Goal: Communication & Community: Answer question/provide support

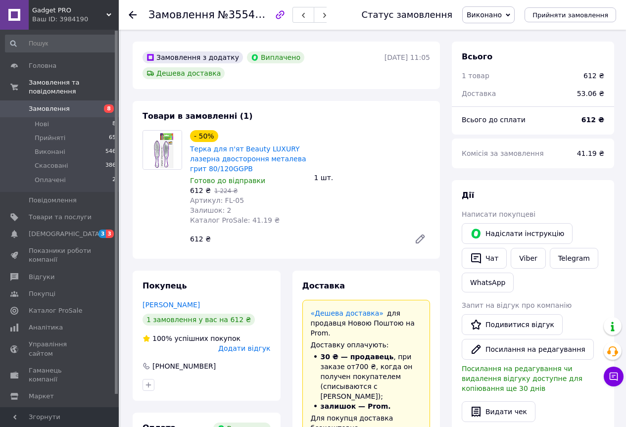
click at [67, 104] on span "Замовлення" at bounding box center [60, 108] width 63 height 9
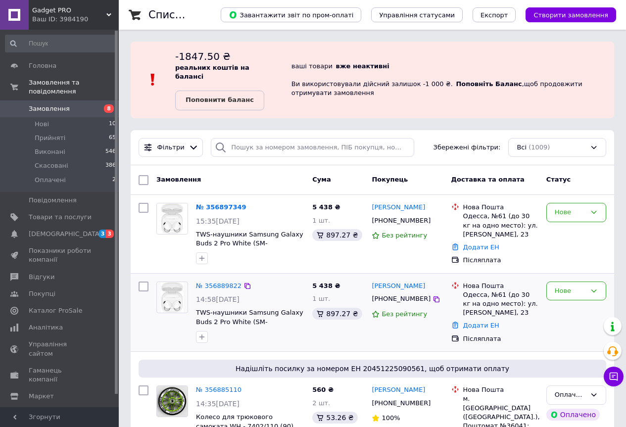
scroll to position [149, 0]
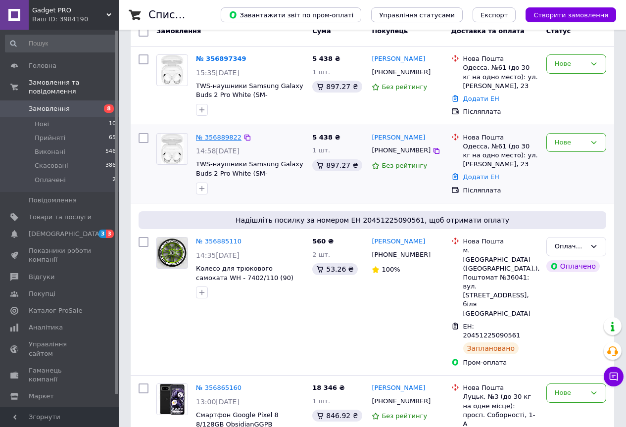
click at [211, 136] on link "№ 356889822" at bounding box center [219, 137] width 46 height 7
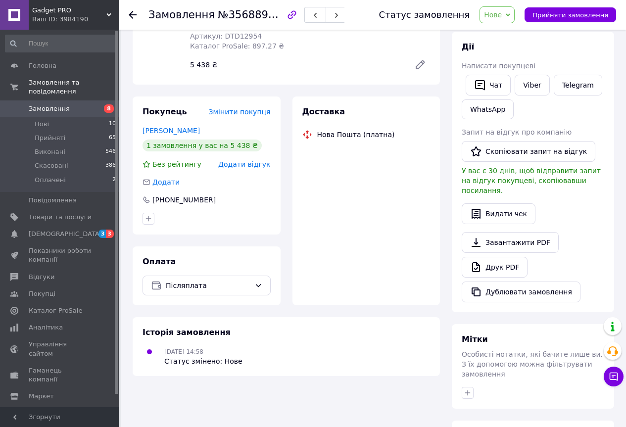
scroll to position [50, 0]
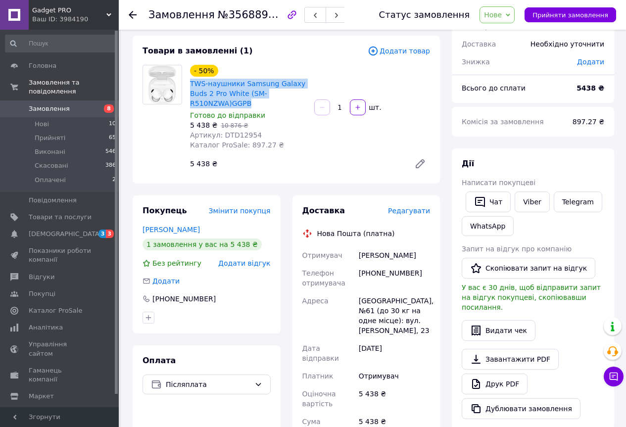
drag, startPoint x: 200, startPoint y: 93, endPoint x: 246, endPoint y: 107, distance: 48.1
click at [246, 107] on div "- 50% TWS-наушники Samsung Galaxy Buds 2 Pro White (SM-R510NZWA)GGPB Готово до …" at bounding box center [248, 107] width 124 height 89
copy link "TWS-наушники Samsung Galaxy Buds 2 Pro White (SM-R510NZWA)GGPB"
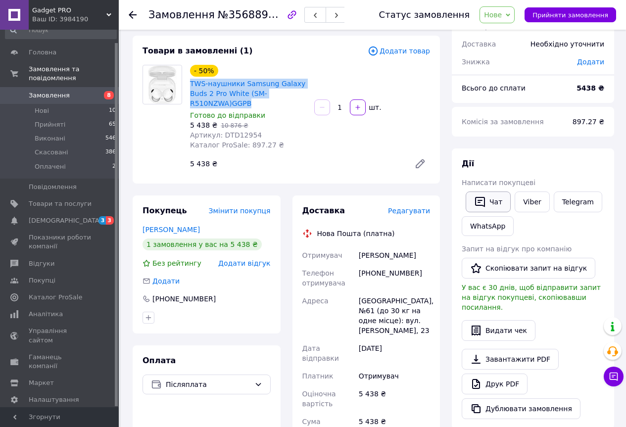
click at [489, 196] on button "Чат" at bounding box center [488, 202] width 45 height 21
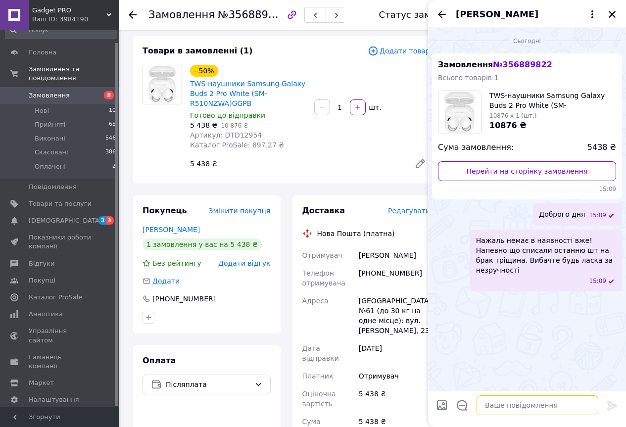
click at [525, 404] on textarea at bounding box center [538, 406] width 122 height 20
click at [621, 11] on div "[PERSON_NAME]" at bounding box center [527, 14] width 198 height 28
click at [610, 15] on icon "Закрити" at bounding box center [612, 14] width 9 height 9
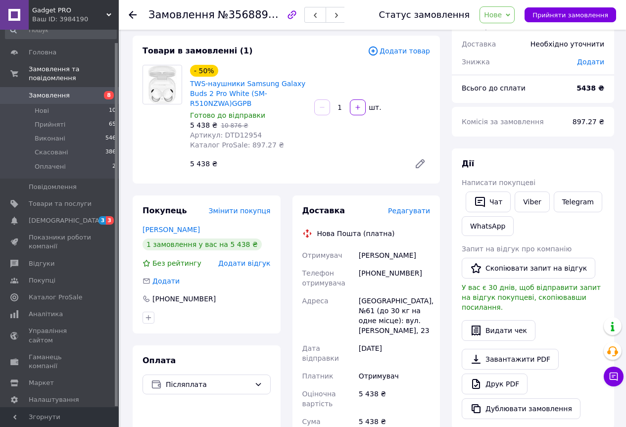
click at [44, 87] on link "Замовлення 8" at bounding box center [61, 95] width 122 height 17
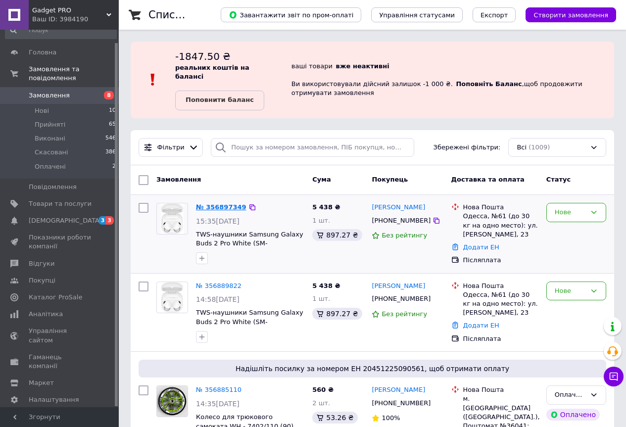
click at [225, 205] on link "№ 356897349" at bounding box center [221, 206] width 50 height 7
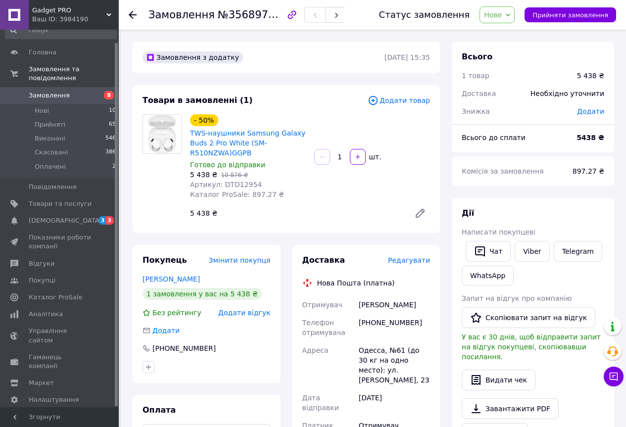
click at [488, 228] on span "Написати покупцеві" at bounding box center [499, 232] width 74 height 8
click at [490, 242] on button "Чат" at bounding box center [488, 251] width 45 height 21
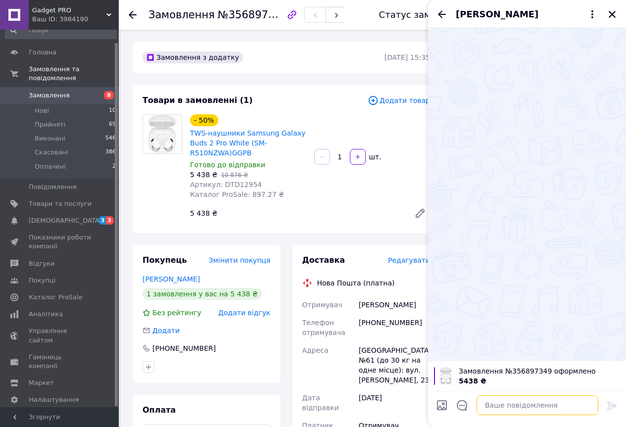
click at [519, 402] on textarea at bounding box center [538, 406] width 122 height 20
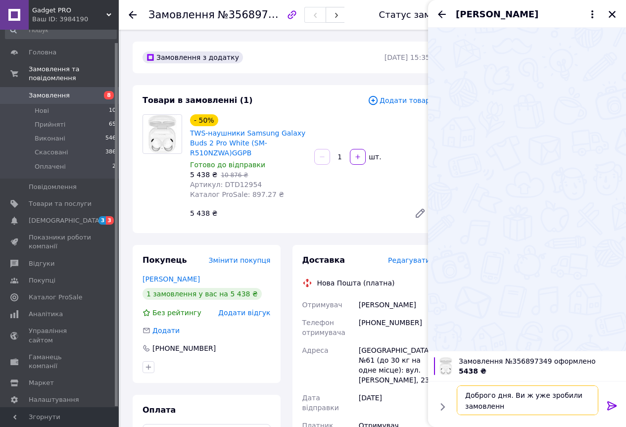
type textarea "Доброго дня. Ви ж уже зробили замовлення"
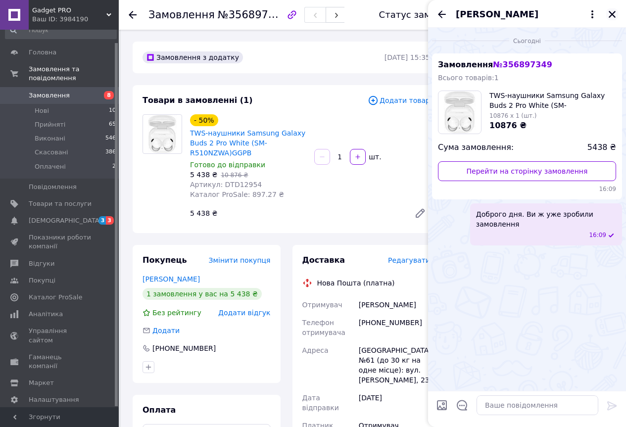
click at [612, 16] on icon "Закрити" at bounding box center [612, 14] width 9 height 9
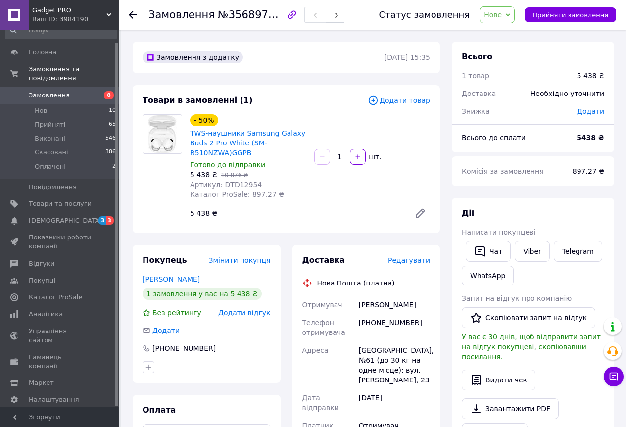
drag, startPoint x: 192, startPoint y: 282, endPoint x: 185, endPoint y: 179, distance: 102.7
drag, startPoint x: 258, startPoint y: 185, endPoint x: 224, endPoint y: 186, distance: 34.2
click at [224, 186] on div "Артикул: DTD12954" at bounding box center [248, 185] width 116 height 10
click at [260, 183] on div "Артикул: DTD12954" at bounding box center [248, 185] width 116 height 10
drag, startPoint x: 257, startPoint y: 184, endPoint x: 220, endPoint y: 186, distance: 36.7
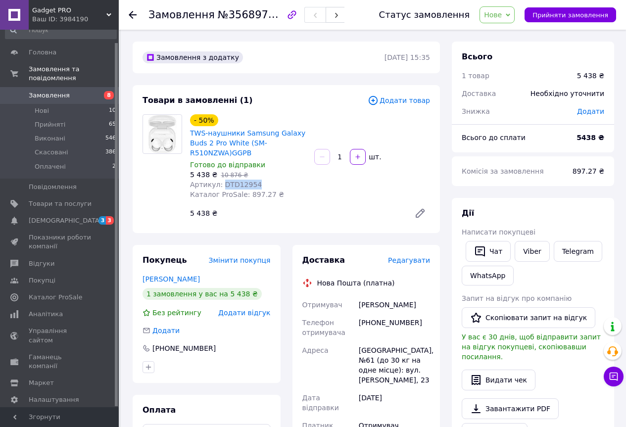
click at [220, 186] on div "Артикул: DTD12954" at bounding box center [248, 185] width 116 height 10
copy span "DTD12954"
click at [66, 77] on link "Замовлення та повідомлення" at bounding box center [61, 74] width 122 height 26
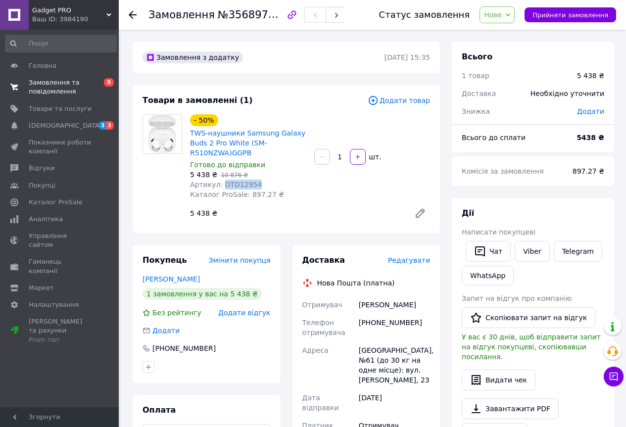
click at [66, 87] on span "Замовлення та повідомлення" at bounding box center [60, 87] width 63 height 18
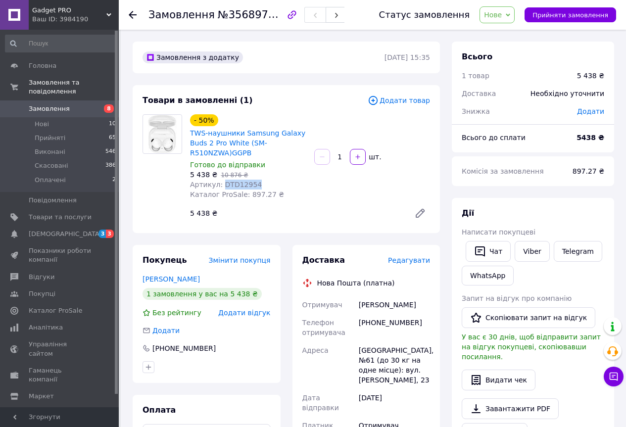
click at [62, 106] on link "Замовлення 8" at bounding box center [61, 108] width 122 height 17
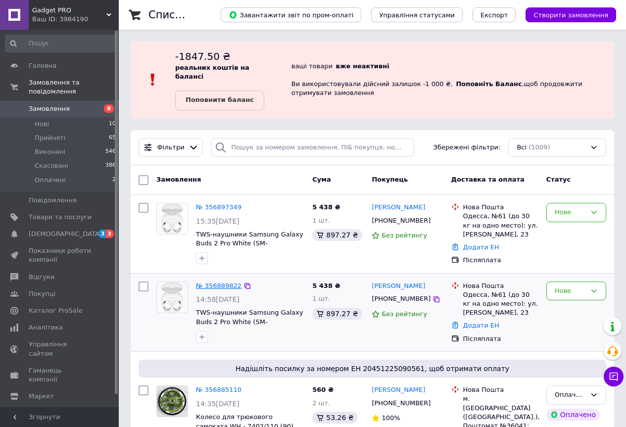
click at [225, 284] on link "№ 356889822" at bounding box center [219, 285] width 46 height 7
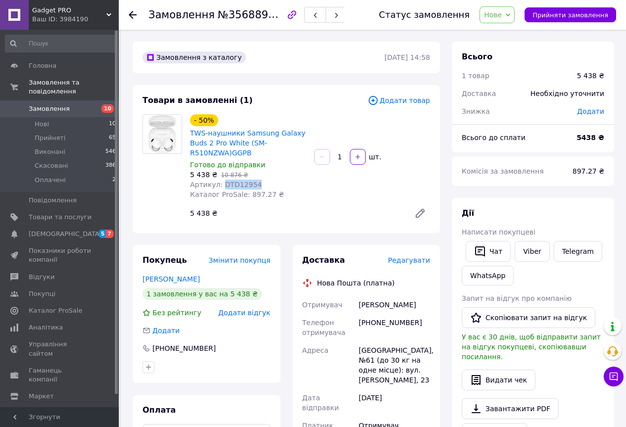
drag, startPoint x: 219, startPoint y: 183, endPoint x: 271, endPoint y: 187, distance: 52.2
click at [271, 187] on div "Артикул: DTD12954" at bounding box center [248, 185] width 116 height 10
click at [286, 222] on div "- 50% TWS-наушники Samsung Galaxy Buds 2 Pro White (SM-R510NZWA)GGPB Готово до …" at bounding box center [310, 168] width 248 height 113
click at [89, 104] on span "Замовлення" at bounding box center [60, 108] width 63 height 9
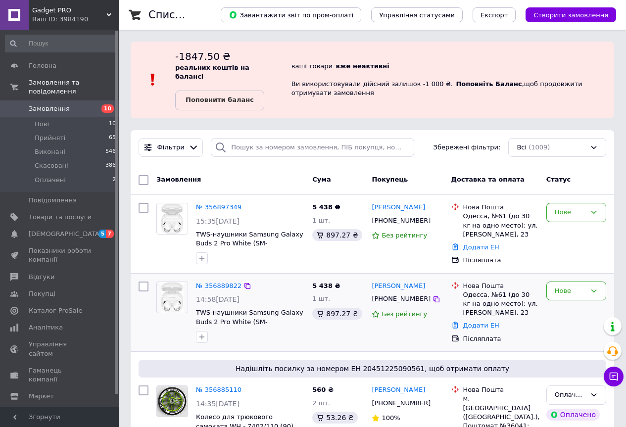
drag, startPoint x: 409, startPoint y: 285, endPoint x: 411, endPoint y: 273, distance: 12.0
